Goal: Communication & Community: Answer question/provide support

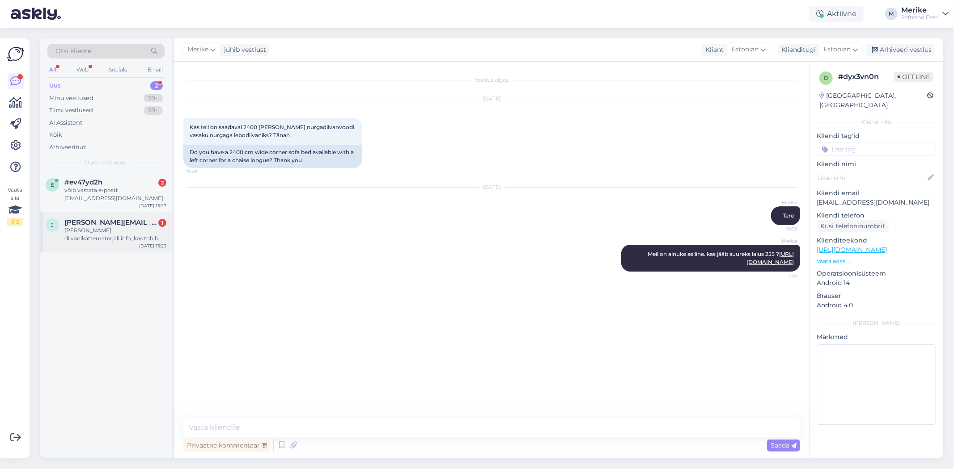
click at [109, 233] on div "[PERSON_NAME] diivanikattematerjali info, kas tohib pesumasinas [PERSON_NAME]?" at bounding box center [115, 235] width 102 height 16
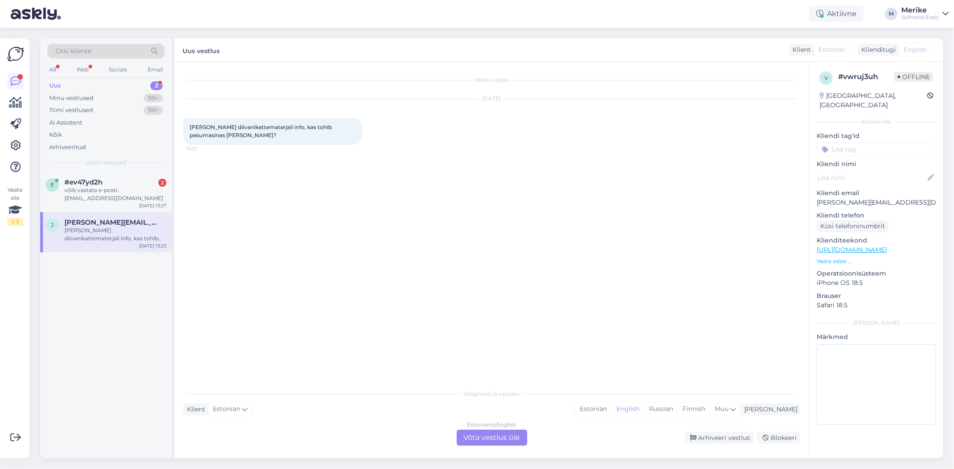
click at [479, 435] on div "Estonian to English Võta vestlus üle" at bounding box center [492, 438] width 71 height 16
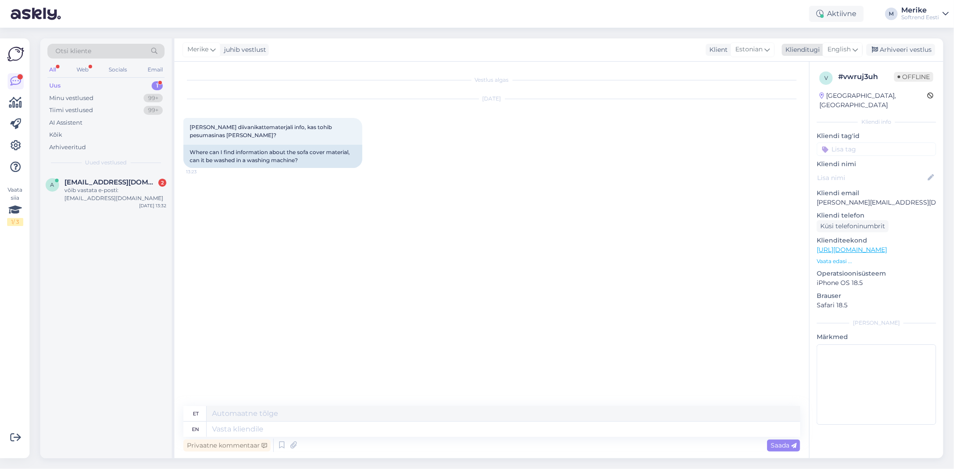
click at [853, 48] on icon at bounding box center [854, 50] width 5 height 10
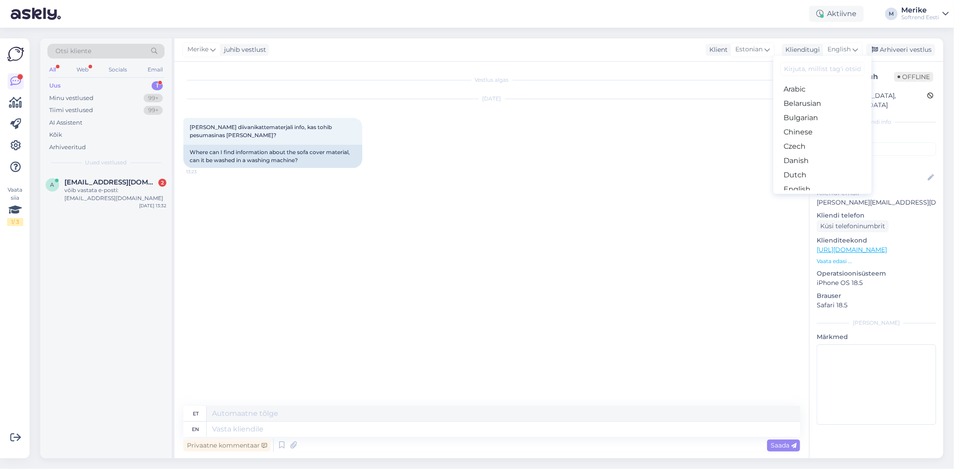
click at [792, 197] on link "Estonian" at bounding box center [822, 204] width 98 height 14
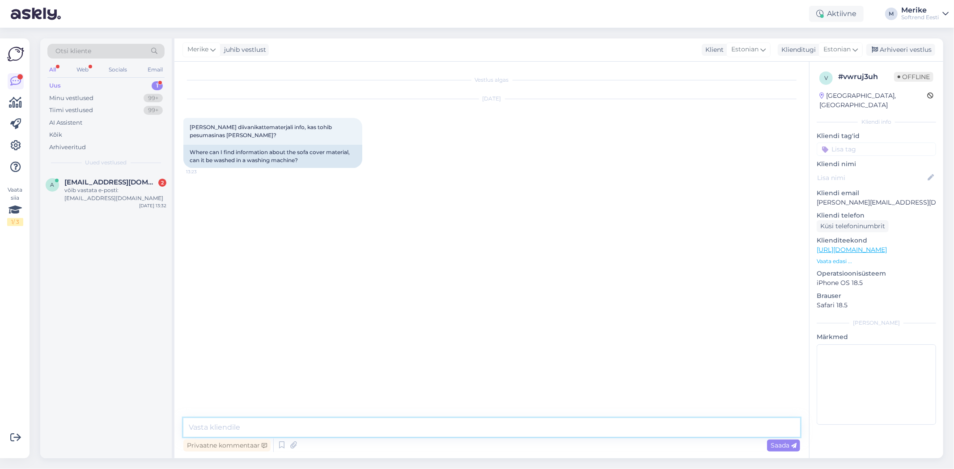
click at [204, 433] on textarea at bounding box center [491, 428] width 617 height 19
type textarea "K"
click at [776, 444] on span "Saada" at bounding box center [783, 446] width 26 height 8
click at [194, 427] on textarea at bounding box center [491, 428] width 617 height 19
click at [285, 428] on textarea "Tere, Kas oskate öeldamis kanga on tegu" at bounding box center [491, 428] width 617 height 19
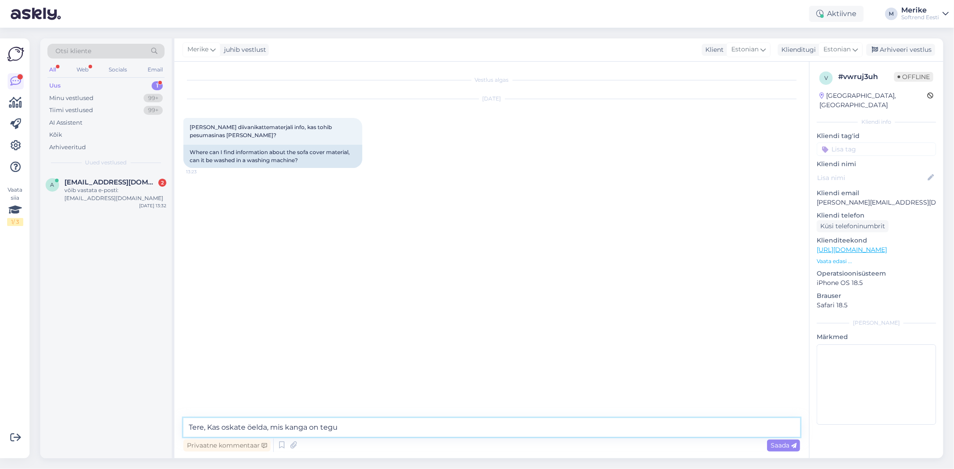
click at [412, 435] on textarea "Tere, Kas oskate öelda, mis kanga on tegu" at bounding box center [491, 428] width 617 height 19
type textarea "Tere, Kas oskate öelda, mis kanga on tegu ?"
click at [782, 444] on span "Saada" at bounding box center [783, 446] width 26 height 8
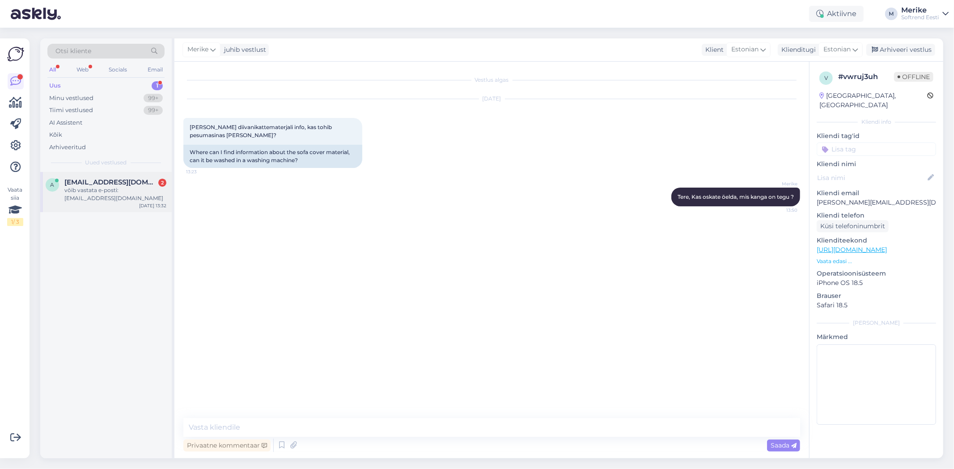
click at [82, 177] on div "a [EMAIL_ADDRESS][DOMAIN_NAME] 2 võib vastata e-posti: [EMAIL_ADDRESS][DOMAIN_N…" at bounding box center [105, 192] width 131 height 40
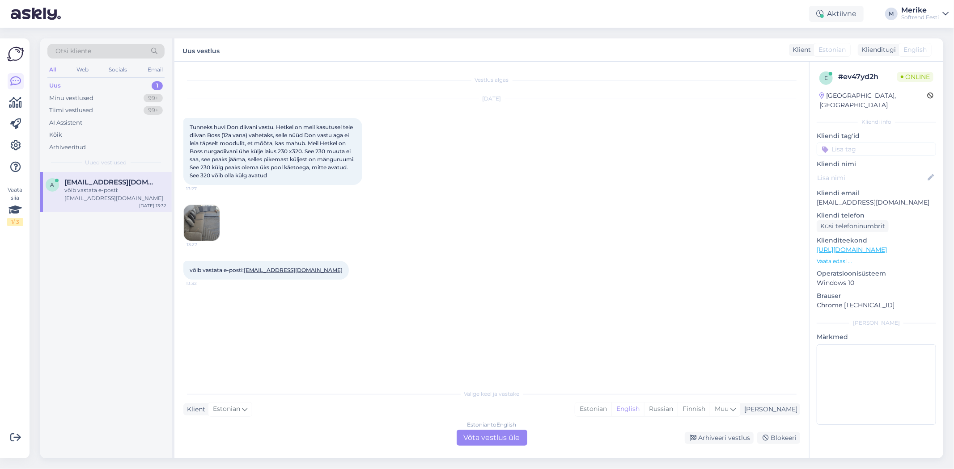
click at [482, 437] on div "Estonian to English Võta vestlus üle" at bounding box center [492, 438] width 71 height 16
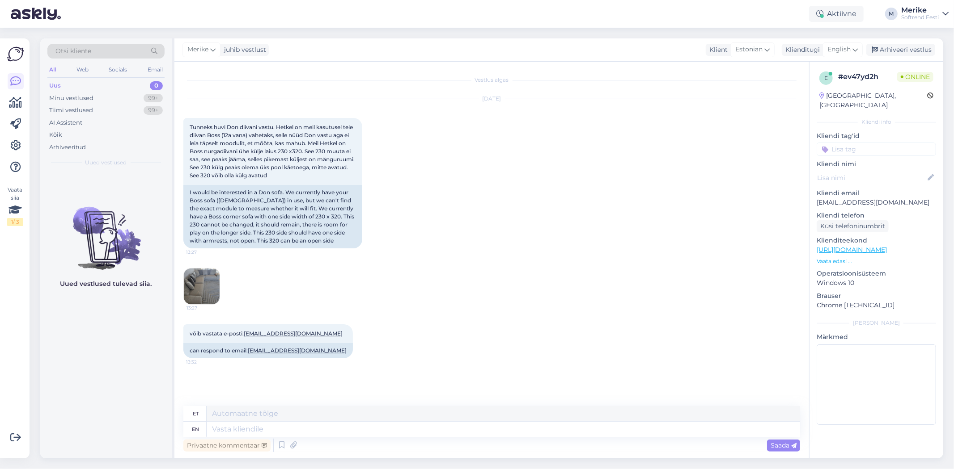
click at [205, 282] on img at bounding box center [202, 287] width 36 height 36
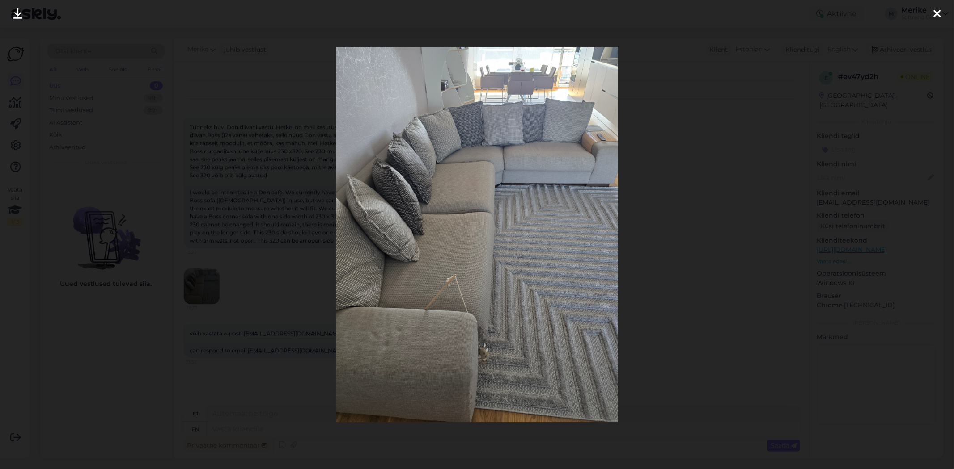
click at [940, 10] on icon at bounding box center [936, 14] width 7 height 12
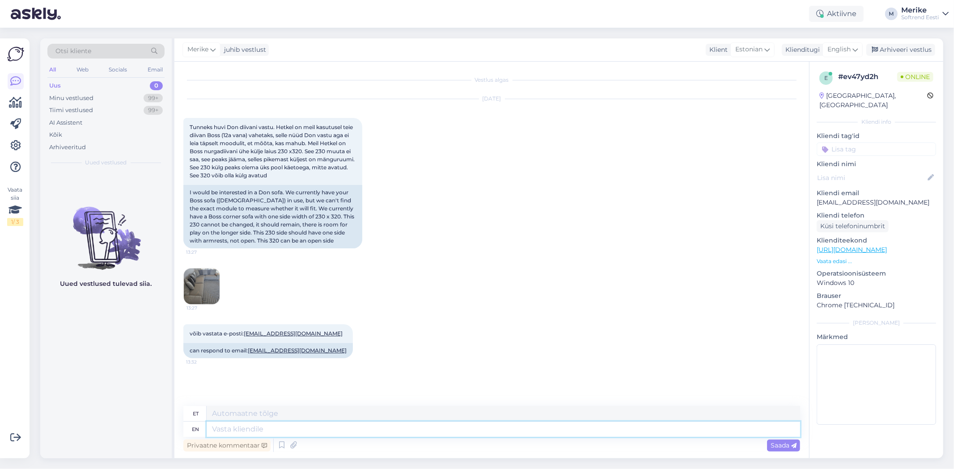
click at [217, 428] on textarea at bounding box center [503, 429] width 593 height 15
type textarea "Tere"
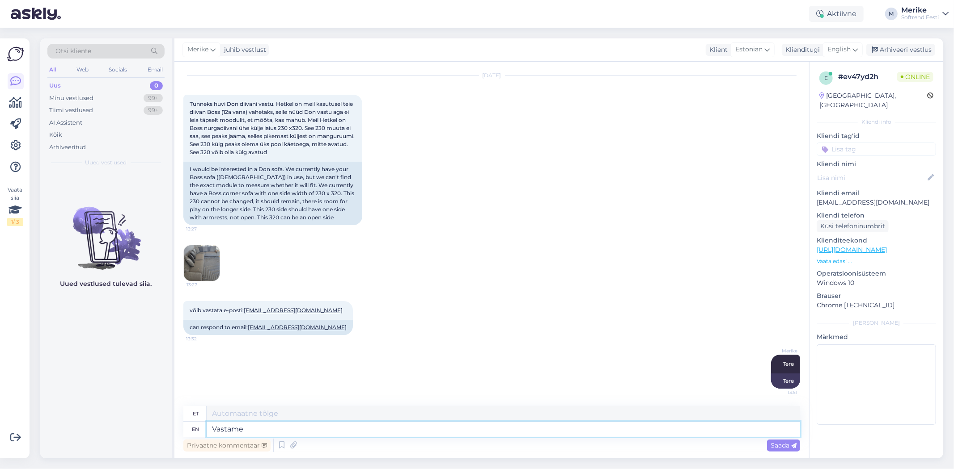
type textarea "Vastame"
type textarea "Vastame teile"
type textarea "Vastame teile meilile,"
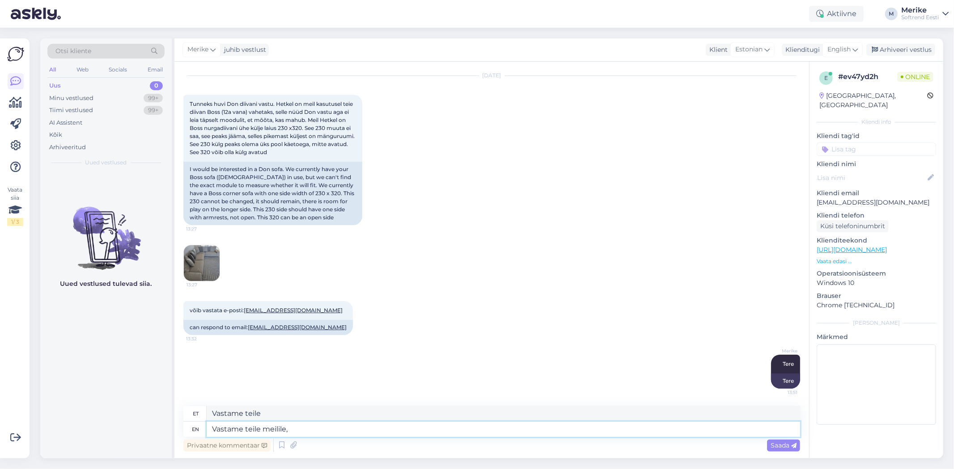
type textarea "Vastame teile [GEOGRAPHIC_DATA]"
type textarea "Vastame teile meilile, aga o"
type textarea "Vastame teile meile, aga"
type textarea "Vastame teile meilile, [PERSON_NAME]"
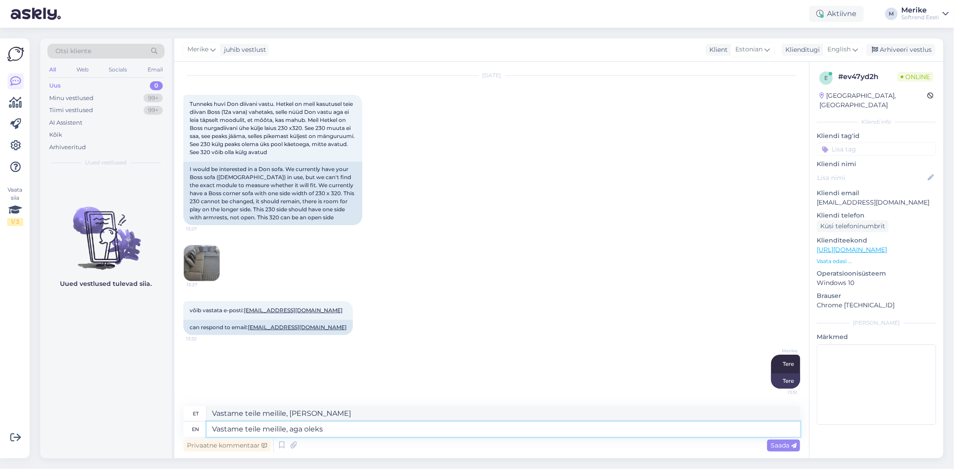
type textarea "Vastame teile meilile, aga oleks"
type textarea "Vastame teile meilile, aga oleks veel p"
type textarea "Vastame teile meilile, aga oleks veel"
type textarea "Vastame teile meilile, aga oleks veel paremkui"
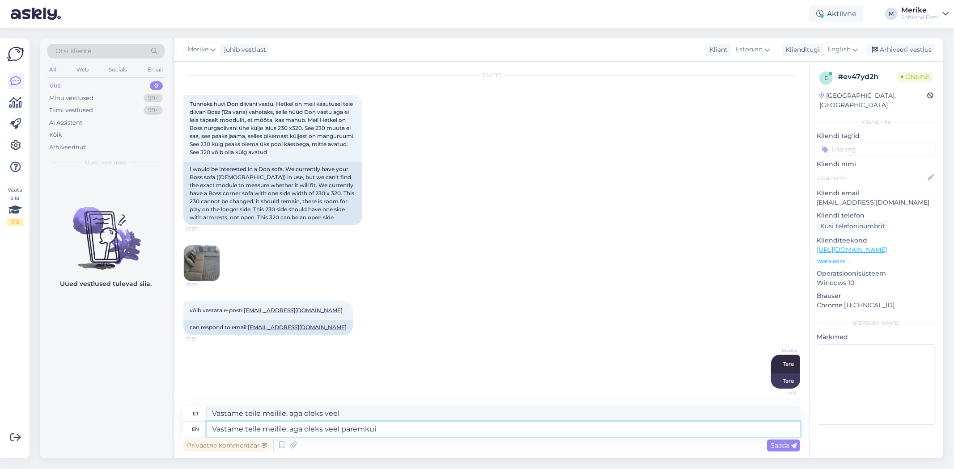
type textarea "Vastame teile meilile, aga oleks veel paremkui"
type textarea "Vastame teile meilile, aga oleks veel paremkui [PERSON_NAME]"
click at [404, 432] on textarea "Vastame teile meilile, aga oleks veel paremkui [PERSON_NAME]" at bounding box center [503, 429] width 593 height 15
type textarea "Vastame teile meilile, aga oleks veel parem, [PERSON_NAME]"
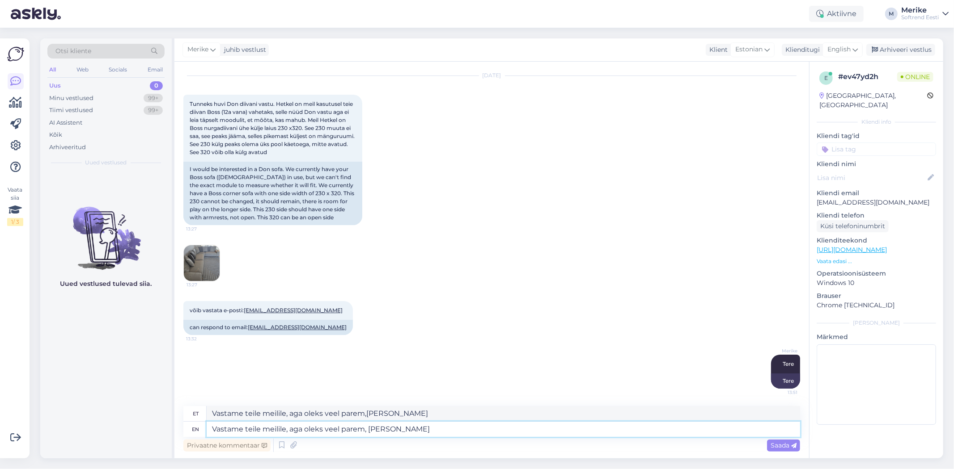
type textarea "Vastame teile meilile, aga oleks veel parem, [PERSON_NAME]"
click at [479, 428] on textarea "Vastame teile meilile, aga oleks veel parem, [PERSON_NAME]" at bounding box center [503, 429] width 593 height 15
type textarea "Vastame teile meilile, aga oleks veel parem, [PERSON_NAME] telefoni"
type textarea "Vastame teile meilile, aga oleks veel parem, [PERSON_NAME] telefoni numbri"
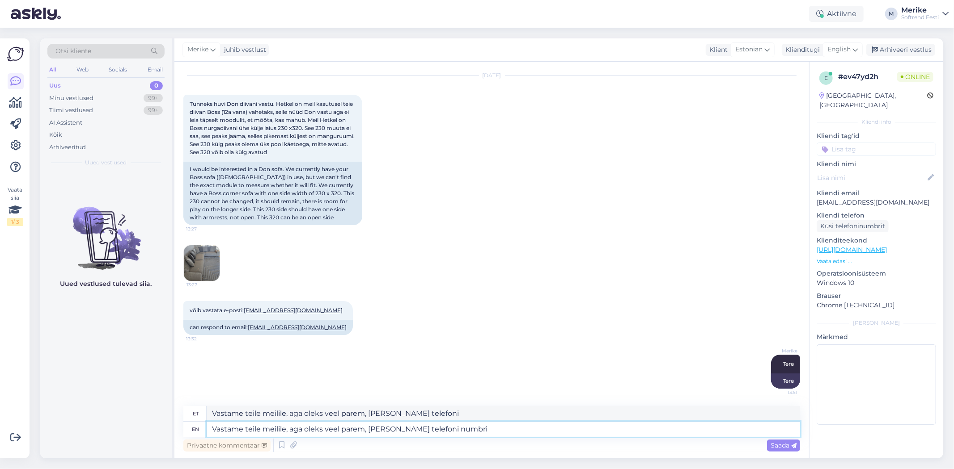
type textarea "Vastame teile meilile, aga oleks veel parem, [PERSON_NAME] telefoni numbri"
click at [458, 427] on textarea "Vastame teile meilile, aga oleks veel parem, [PERSON_NAME] telefoni numbri" at bounding box center [503, 429] width 593 height 15
type textarea "[PERSON_NAME] teile meilile, aga oleks veel parem, [PERSON_NAME] [PERSON_NAME] …"
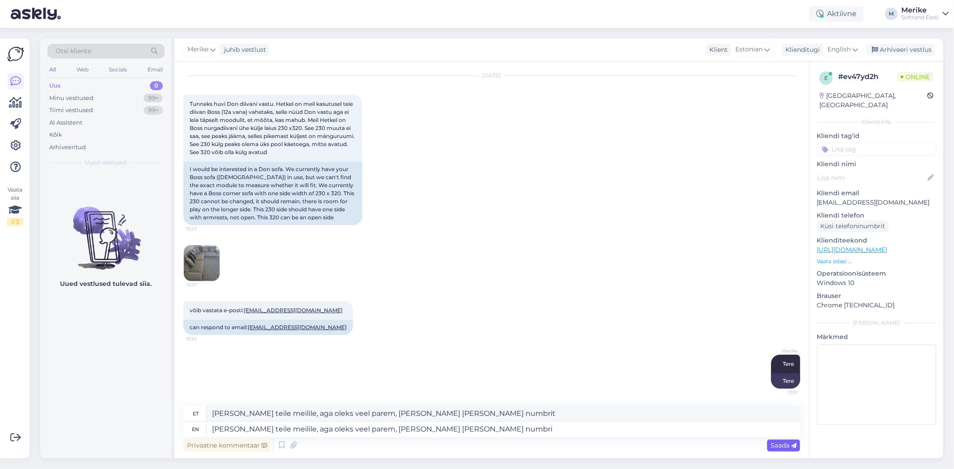
click at [774, 443] on span "Saada" at bounding box center [783, 446] width 26 height 8
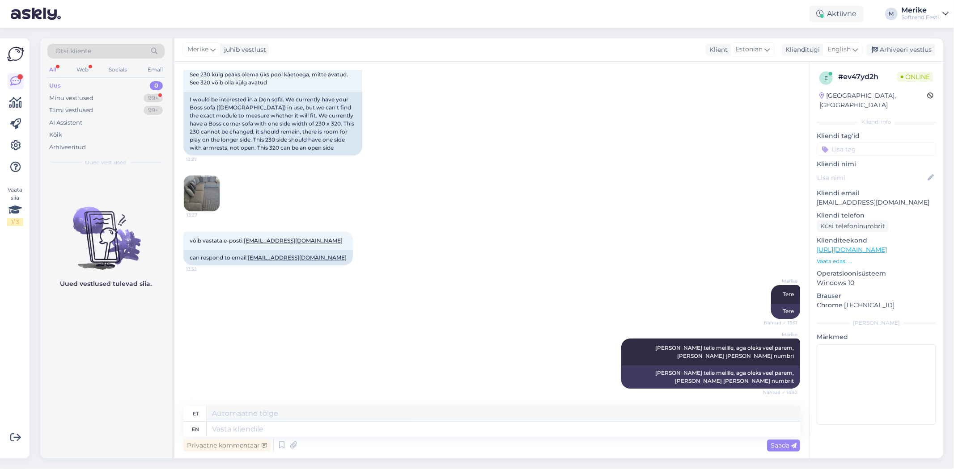
scroll to position [146, 0]
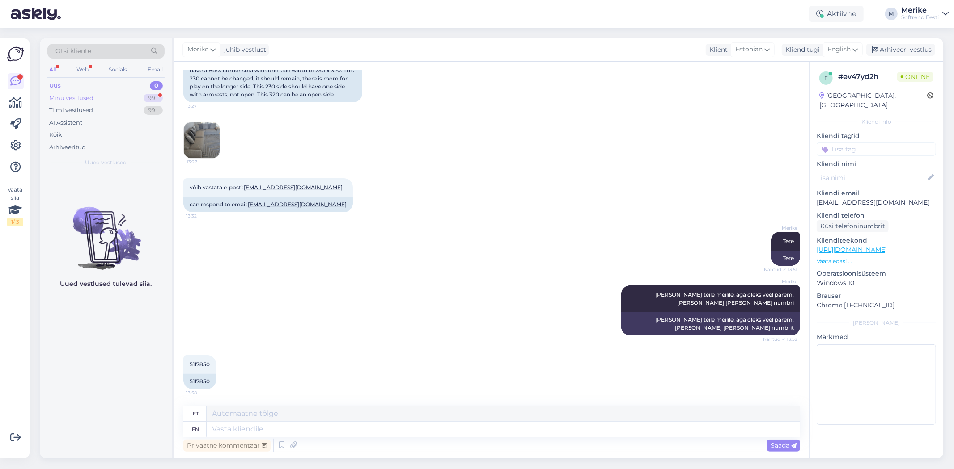
click at [95, 97] on div "Minu vestlused 99+" at bounding box center [105, 98] width 117 height 13
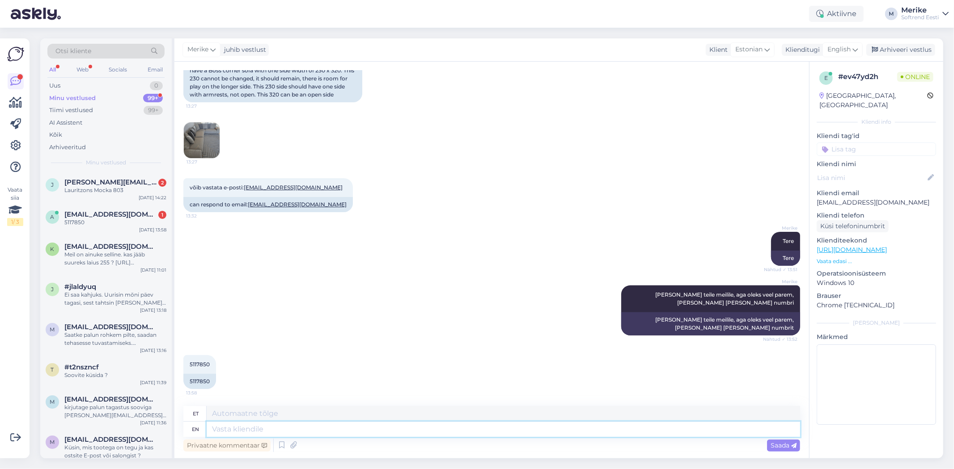
click at [225, 434] on textarea at bounding box center [503, 429] width 593 height 15
type textarea "äit"
type textarea "see"
type textarea "ä"
type textarea "i"
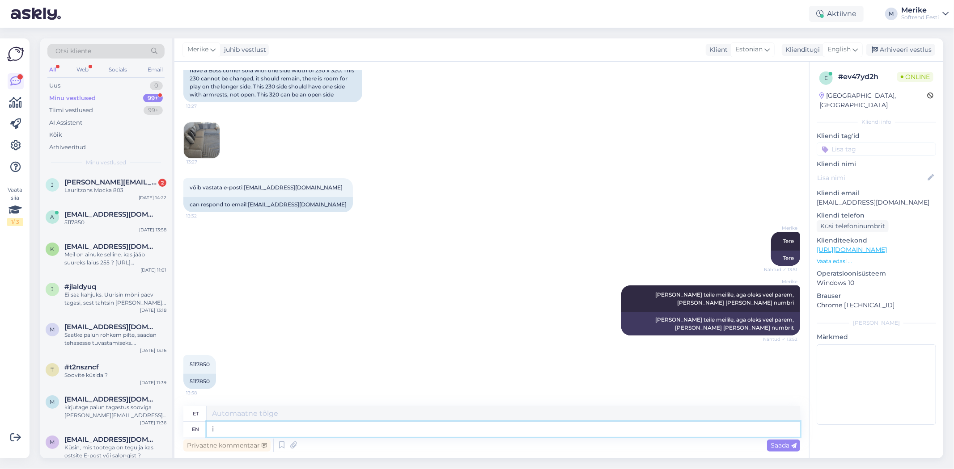
type textarea "mina"
type textarea "aitäh"
click at [787, 448] on span "Saada" at bounding box center [783, 446] width 26 height 8
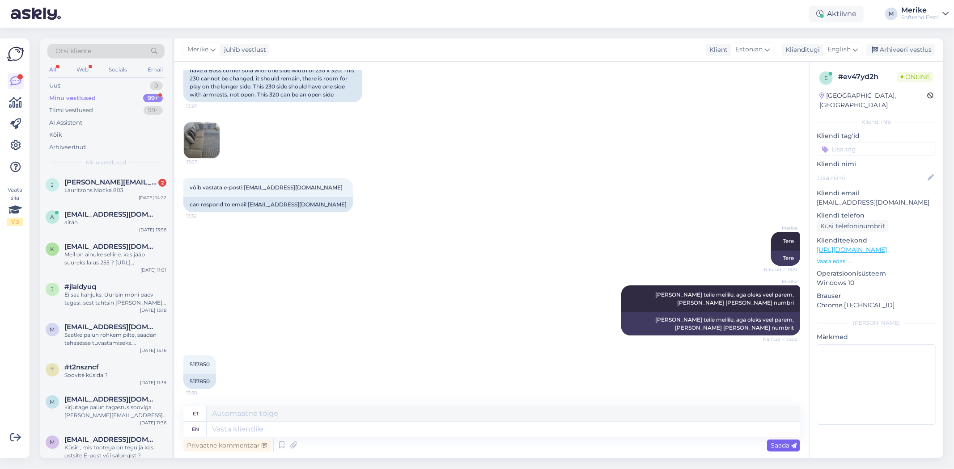
scroll to position [200, 0]
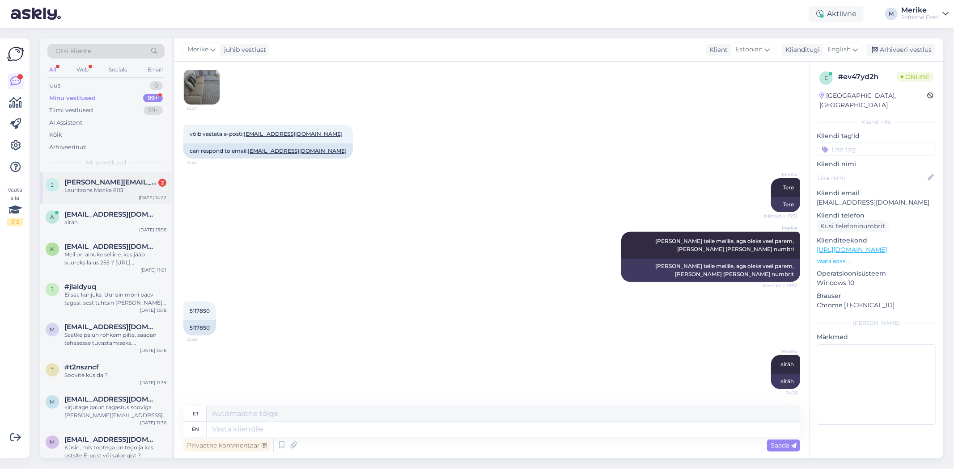
click at [120, 181] on span "[PERSON_NAME][EMAIL_ADDRESS][DOMAIN_NAME]" at bounding box center [110, 182] width 93 height 8
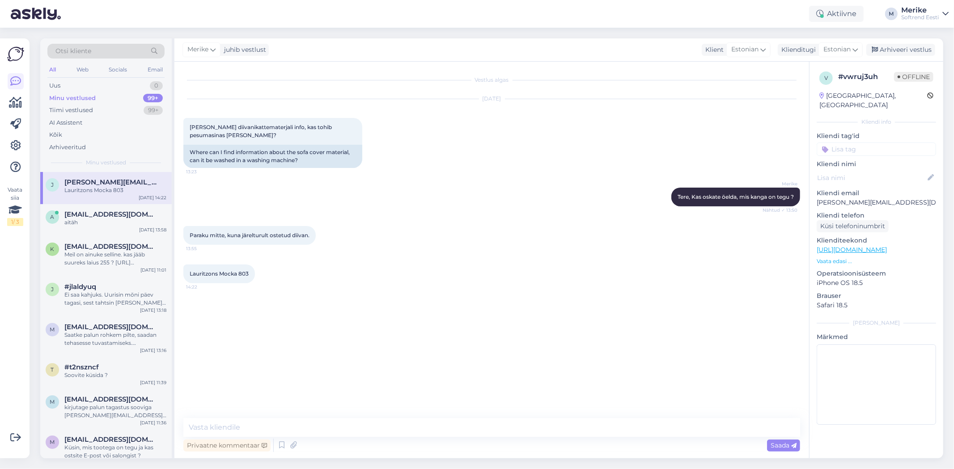
scroll to position [0, 0]
click at [195, 428] on textarea at bounding box center [491, 428] width 617 height 19
paste textarea "Masinpesu delikaatsel programmil kuni 30 °C, ainult kerge tsentrifuug."
click at [288, 425] on textarea "Masinpesu delikaatsel programmil kuni 30 °C, ainult kerge tsentrifuug." at bounding box center [491, 428] width 617 height 19
click at [783, 436] on textarea "Masinpesu programmil kuni 30 °C, ainult kerge tsentrifuug." at bounding box center [491, 428] width 617 height 19
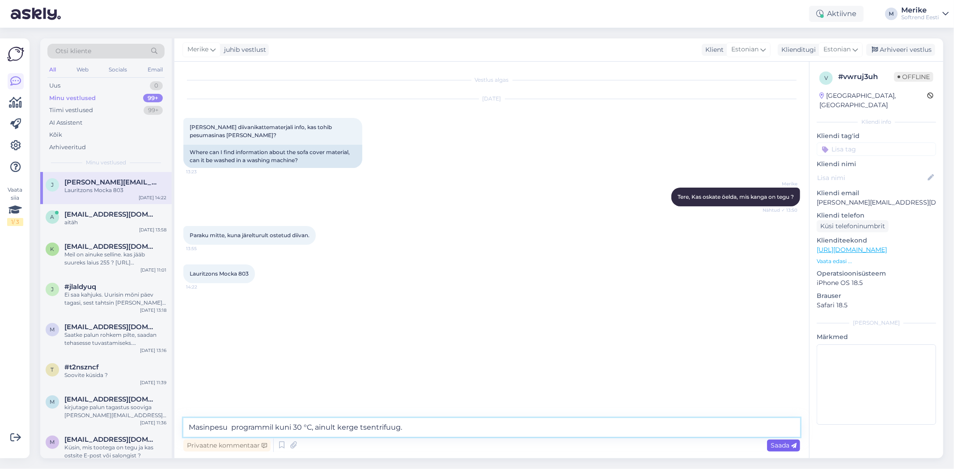
type textarea "Masinpesu programmil kuni 30 °C, ainult kerge tsentrifuug."
click at [784, 444] on span "Saada" at bounding box center [783, 446] width 26 height 8
